Goal: Obtain resource: Obtain resource

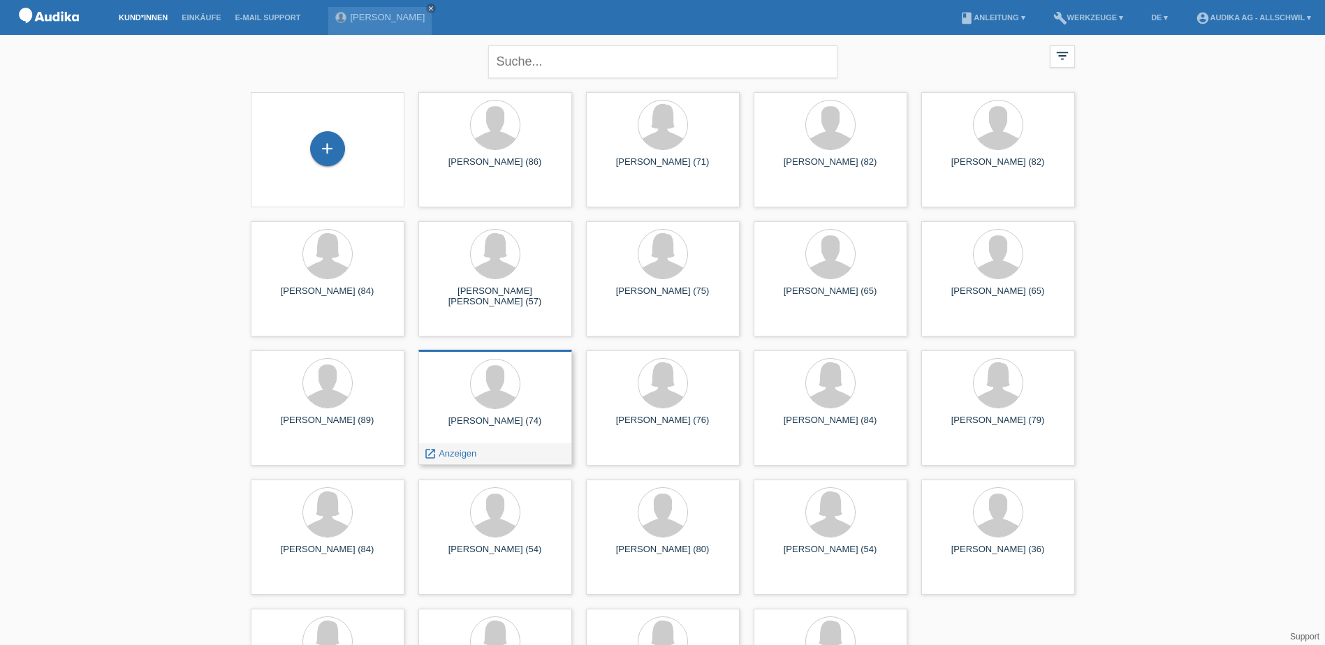
click at [513, 413] on div "[PERSON_NAME] (74) launch Anzeigen" at bounding box center [495, 407] width 154 height 115
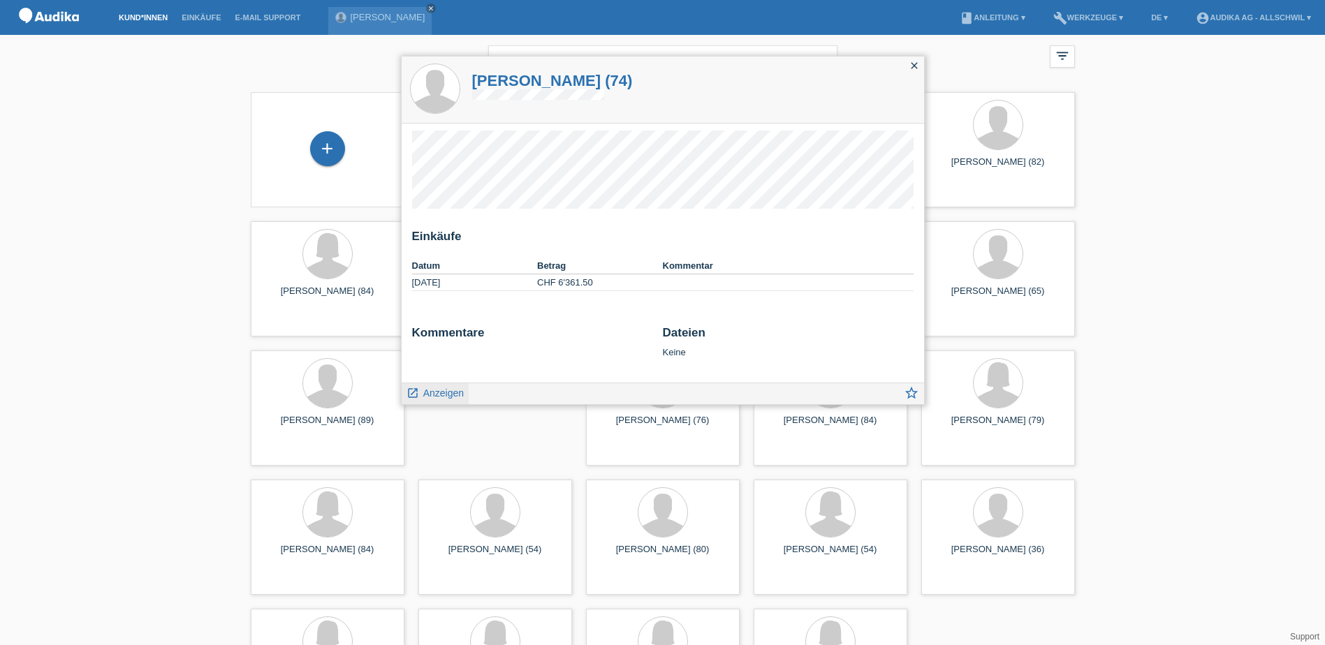
click at [453, 386] on link "launch Anzeigen" at bounding box center [435, 391] width 58 height 17
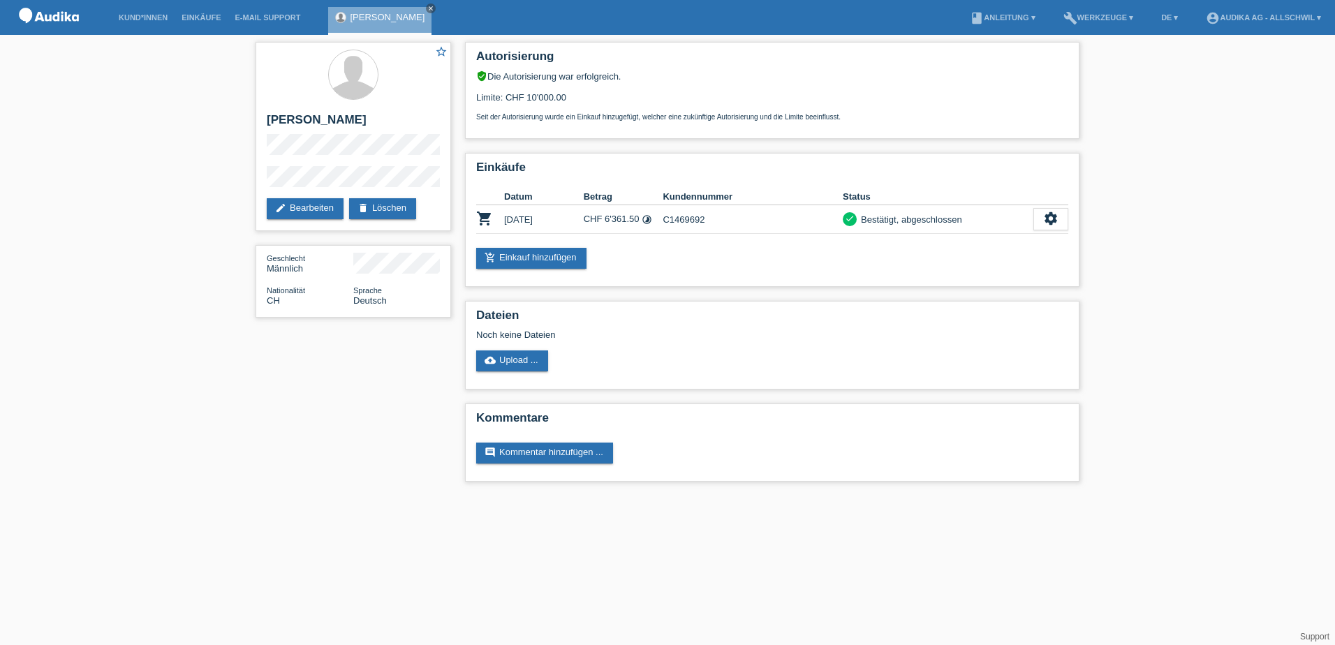
click at [450, 396] on div "star_border [PERSON_NAME] edit Bearbeiten delete Löschen Geschlecht Männlich Na…" at bounding box center [668, 265] width 838 height 461
click at [534, 356] on link "cloud_upload Upload ..." at bounding box center [512, 361] width 72 height 21
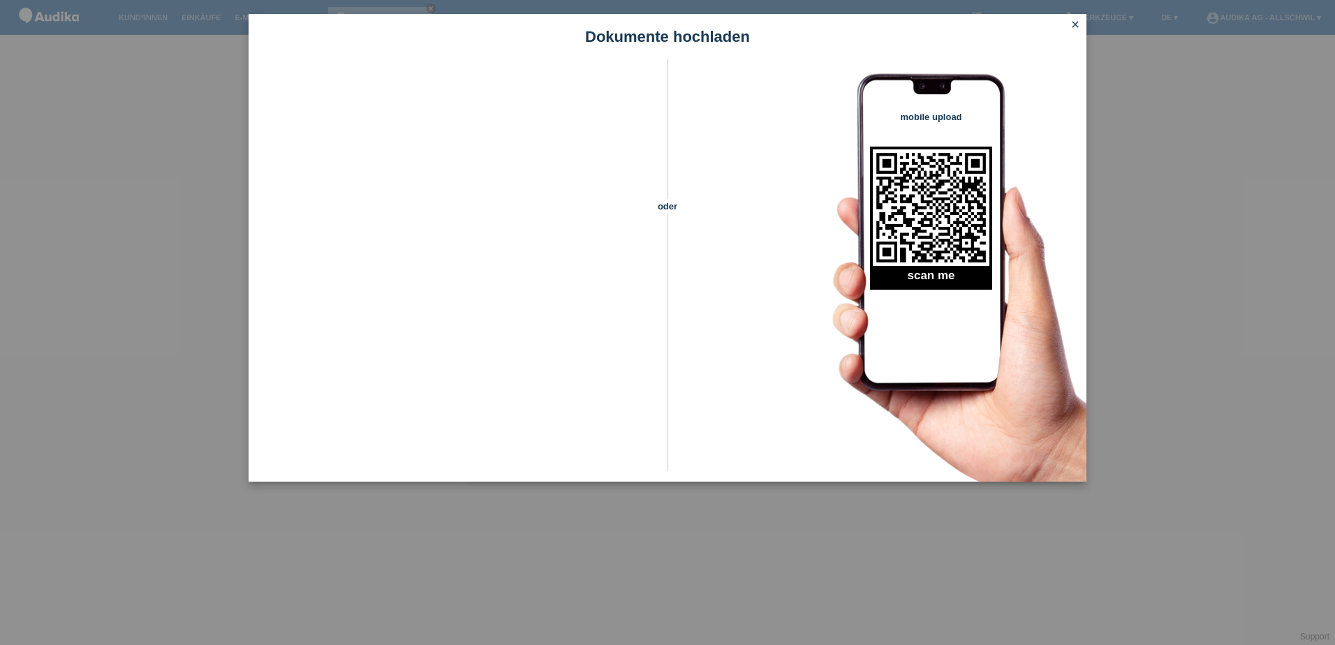
click at [1077, 22] on icon "close" at bounding box center [1075, 24] width 11 height 11
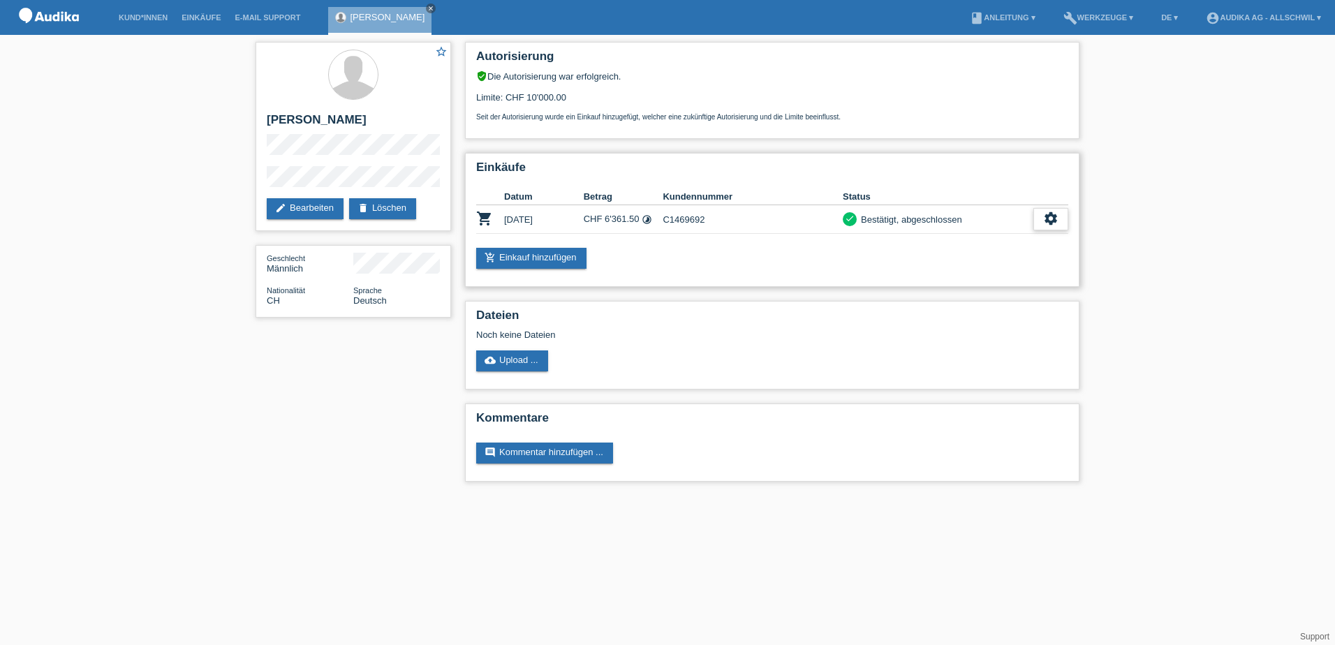
click at [1048, 222] on icon "settings" at bounding box center [1050, 218] width 15 height 15
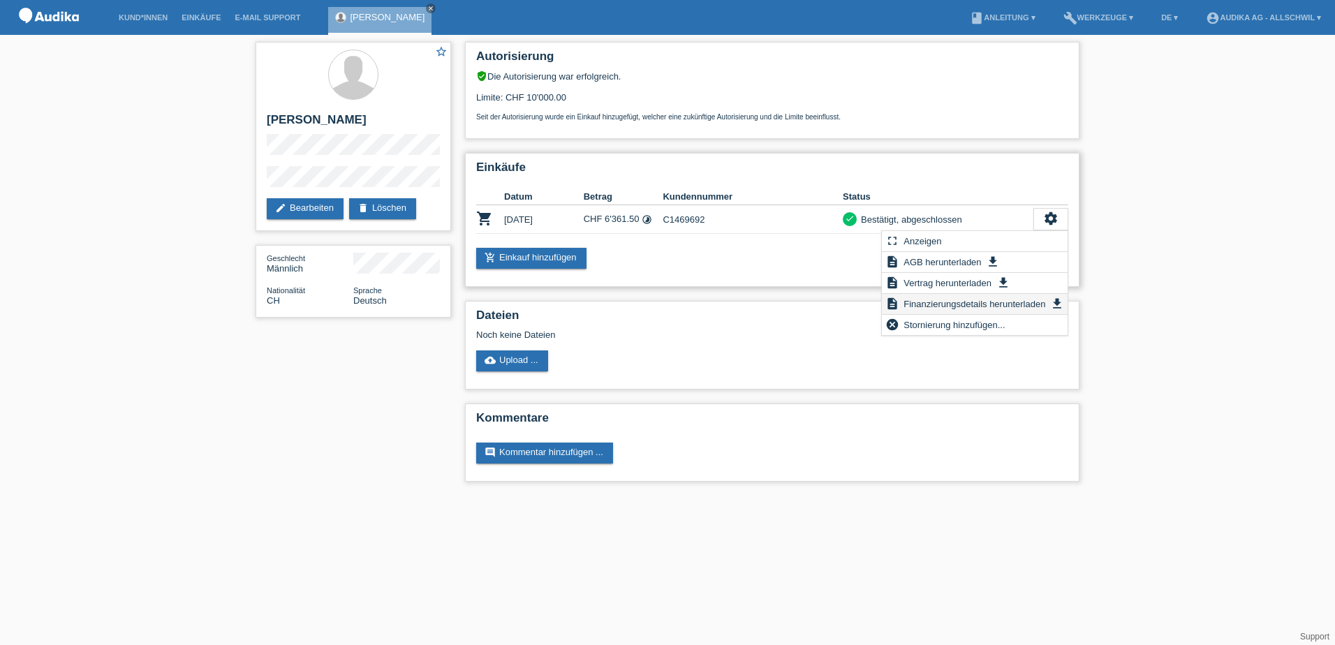
click at [969, 307] on span "Finanzierungsdetails herunterladen" at bounding box center [975, 303] width 146 height 17
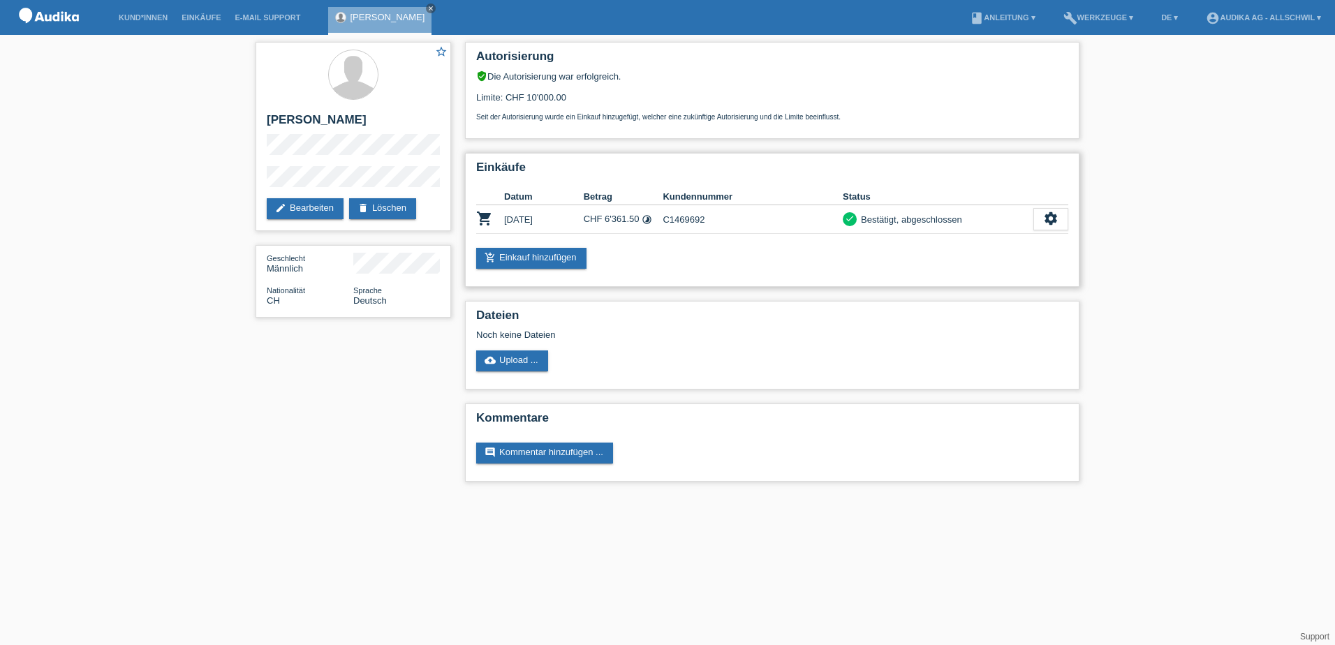
click at [802, 228] on td "C1469692" at bounding box center [753, 219] width 180 height 29
click at [664, 217] on td "C1469692" at bounding box center [753, 219] width 180 height 29
click at [659, 223] on td "CHF 6'361.50 timelapse" at bounding box center [624, 219] width 80 height 29
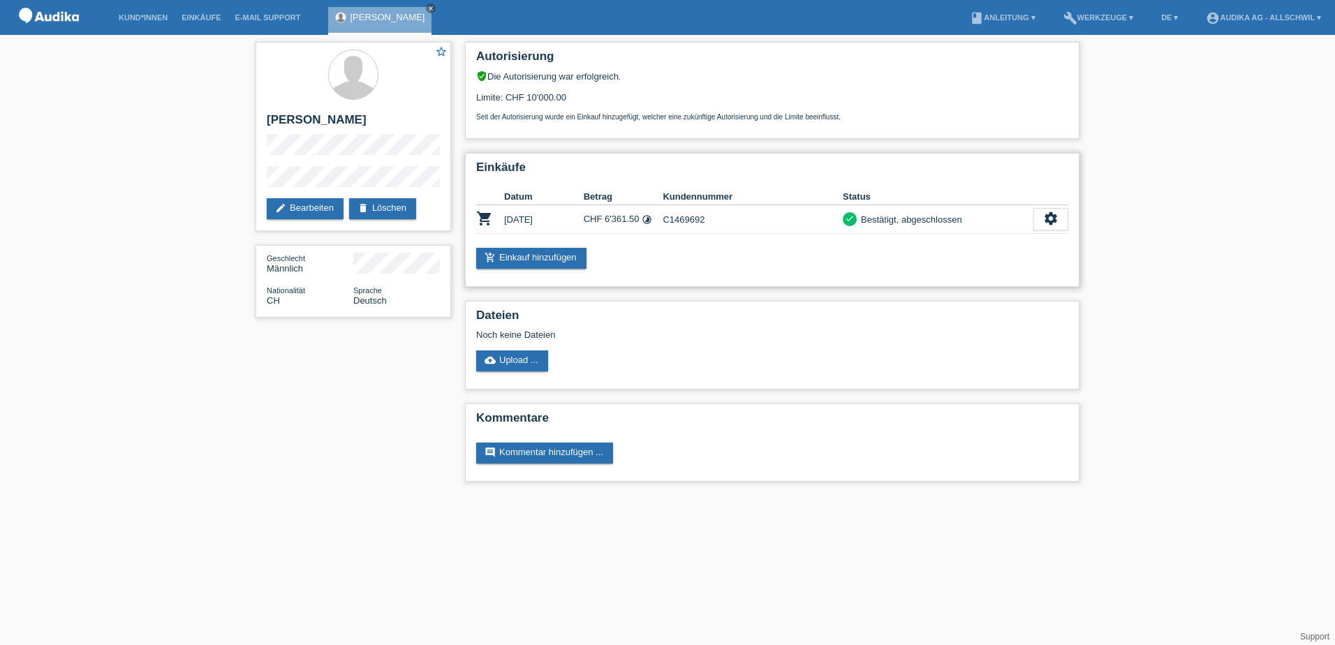
click at [737, 217] on td "C1469692" at bounding box center [753, 219] width 180 height 29
click at [1047, 223] on icon "settings" at bounding box center [1050, 218] width 15 height 15
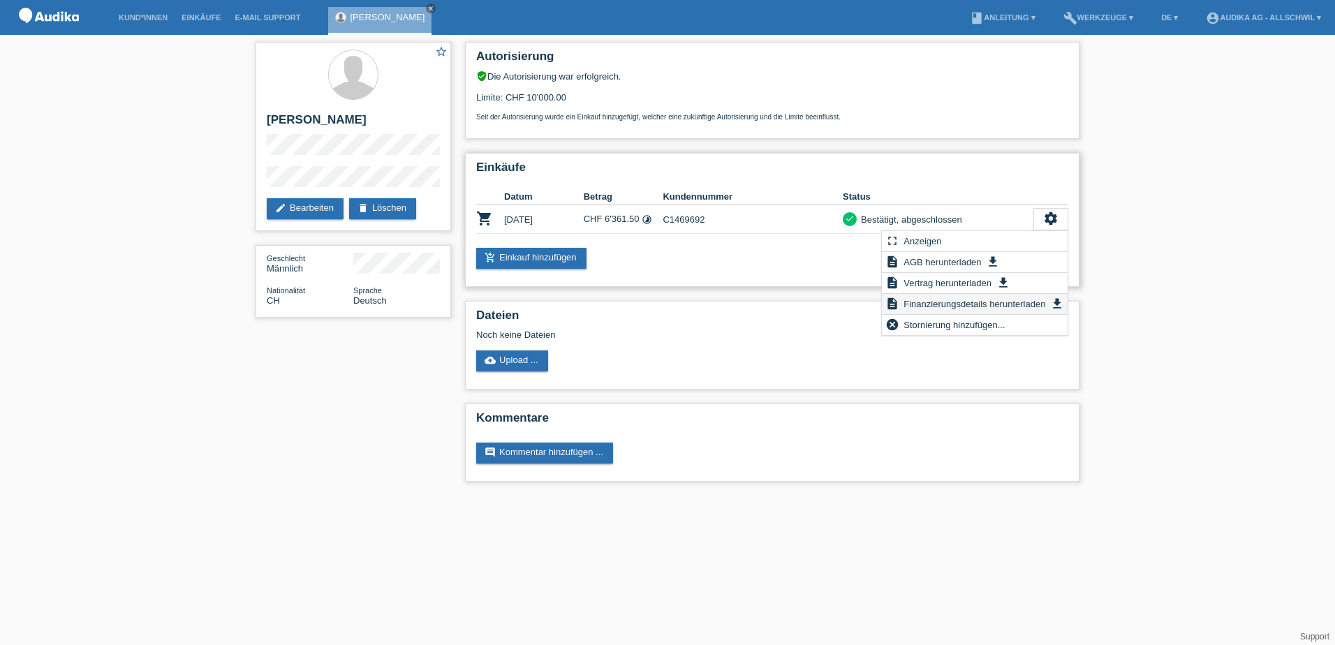
click at [963, 299] on span "Finanzierungsdetails herunterladen" at bounding box center [975, 303] width 146 height 17
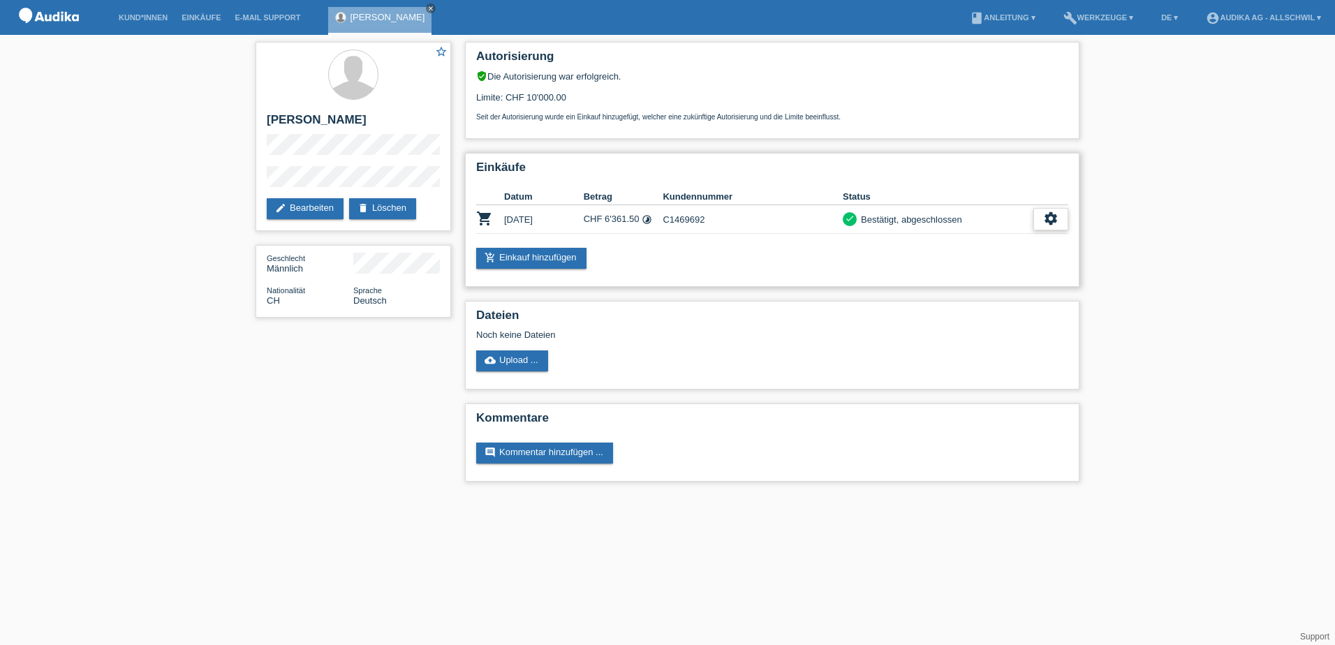
click at [1043, 222] on div "settings" at bounding box center [1051, 219] width 35 height 22
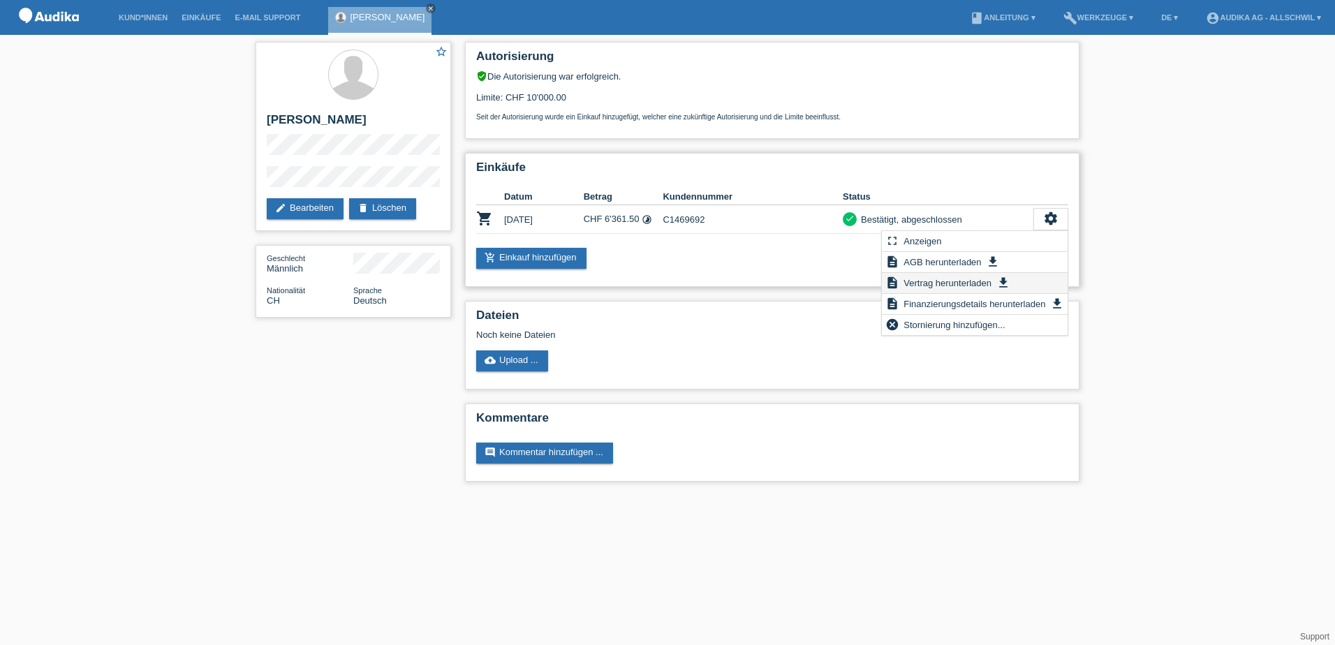
click at [1004, 280] on icon "get_app" at bounding box center [1003, 283] width 14 height 14
